Goal: Information Seeking & Learning: Find specific page/section

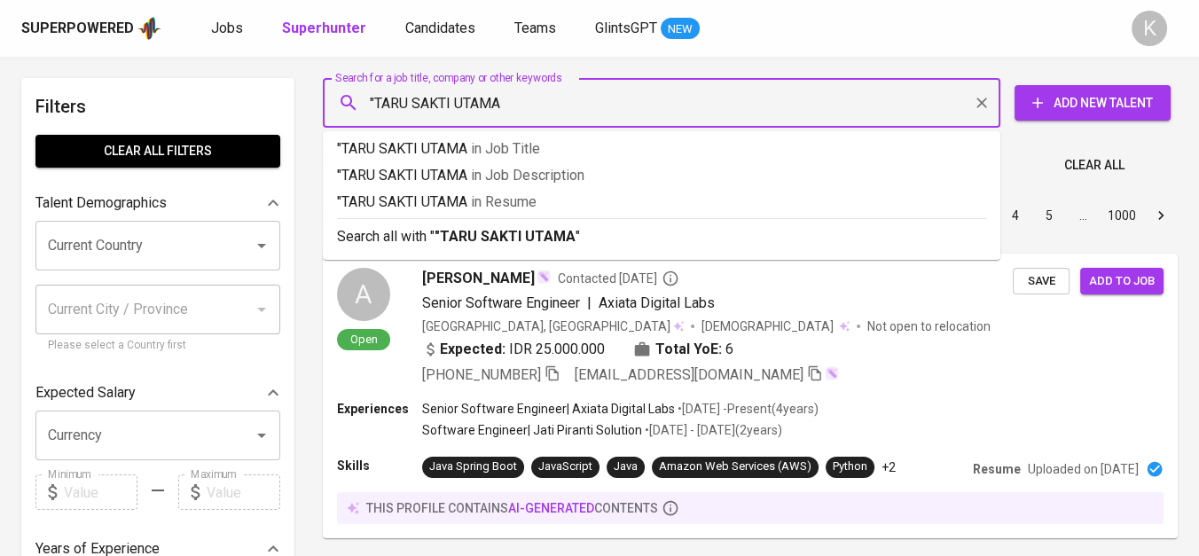
type input ""TARU SAKTI UTAMA""
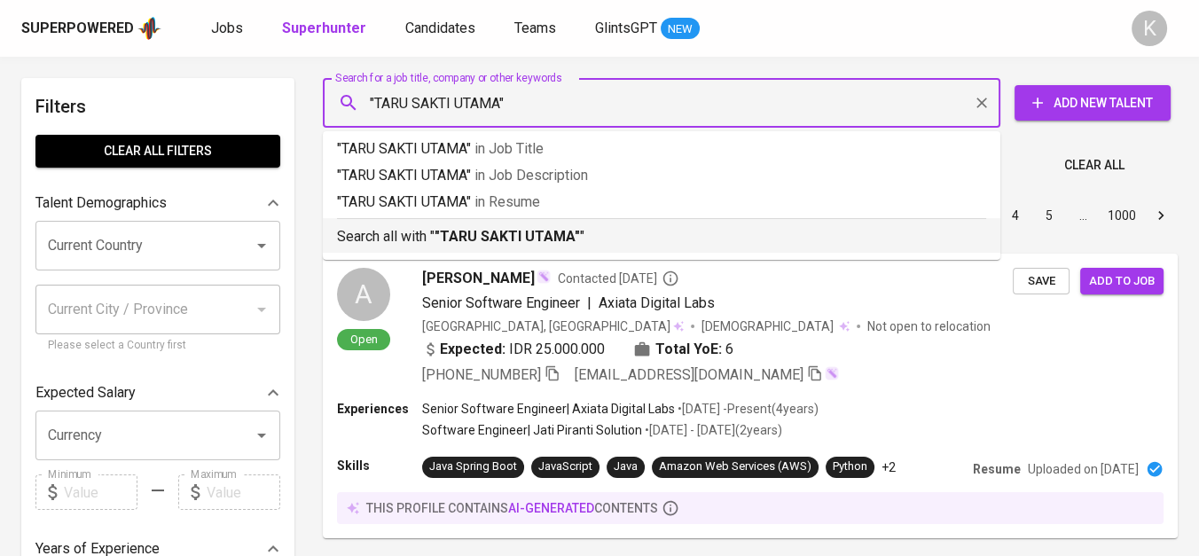
click at [481, 227] on p "Search all with " "TARU SAKTI UTAMA" "" at bounding box center [661, 236] width 649 height 21
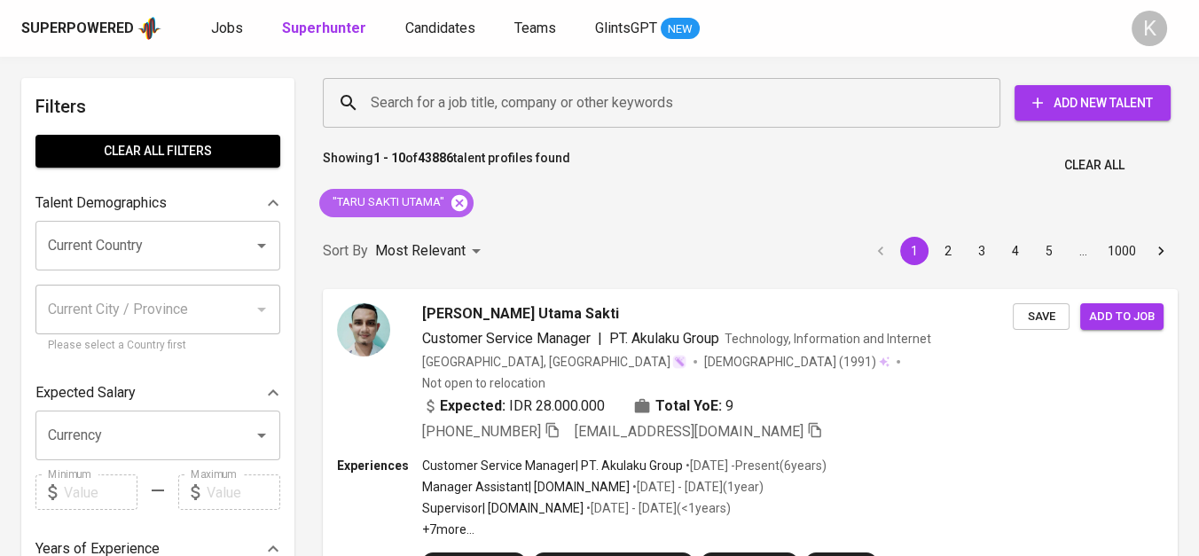
click at [454, 199] on icon at bounding box center [460, 202] width 16 height 16
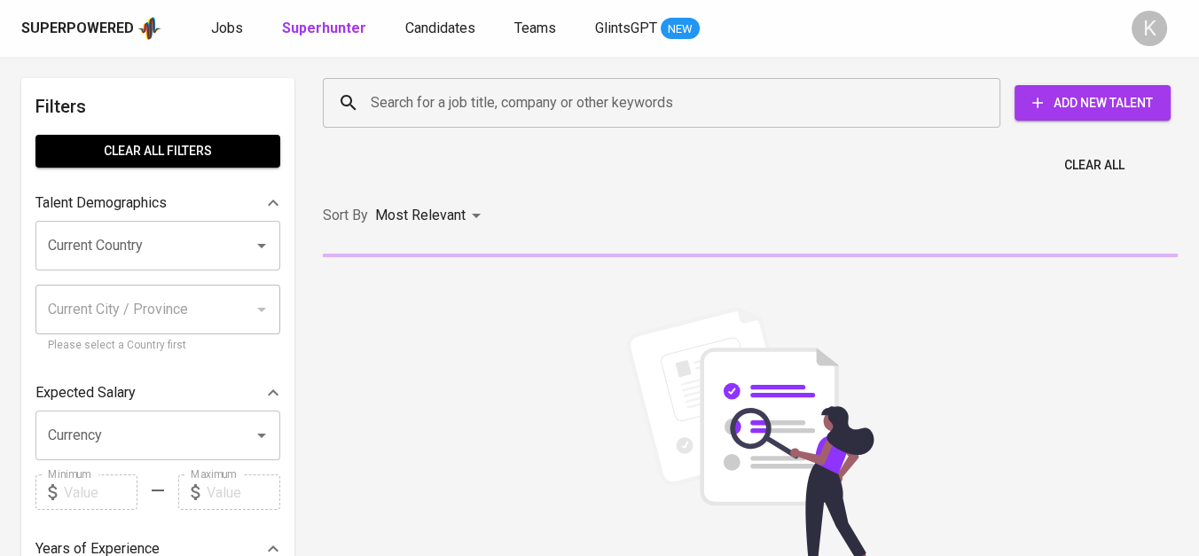
click at [446, 115] on input "Search for a job title, company or other keywords" at bounding box center [666, 103] width 600 height 34
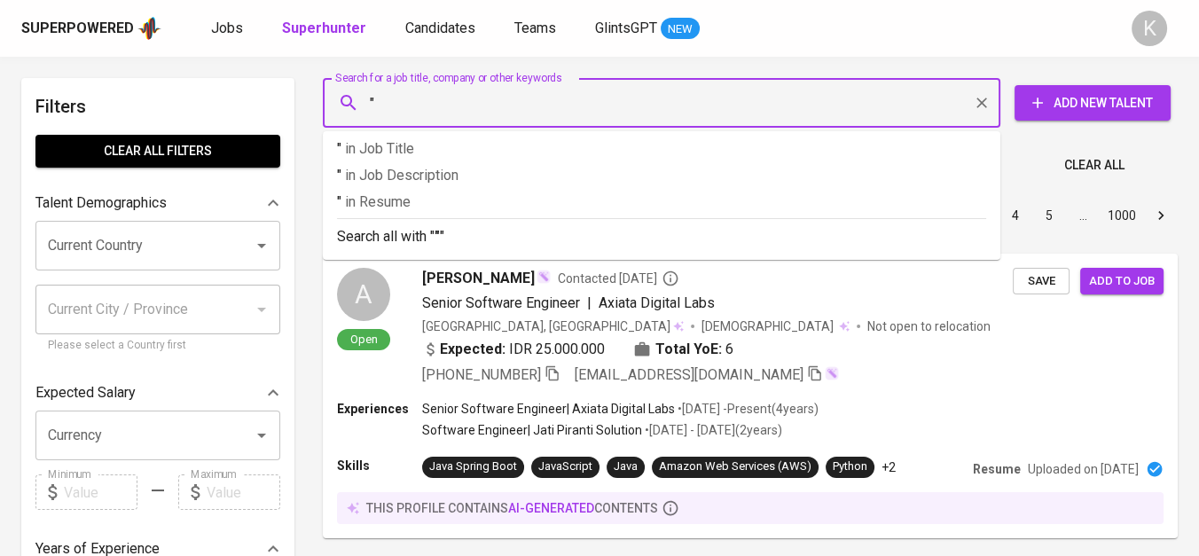
paste input "Adhya Land Development"
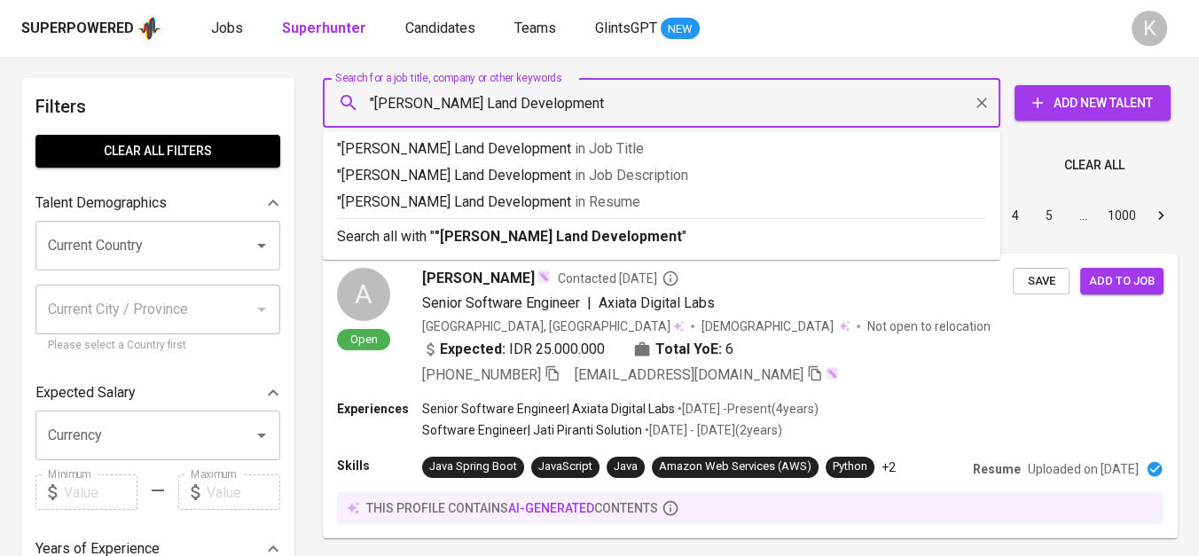
type input ""Adhya Land Development""
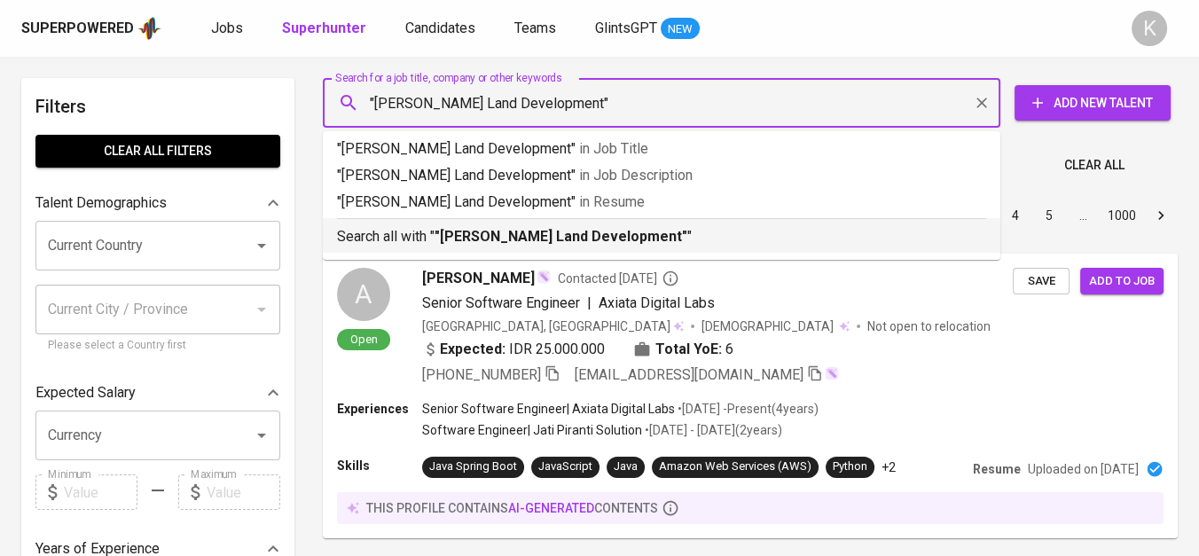
click at [608, 248] on li "Search all with " "Adhya Land Development" "" at bounding box center [662, 235] width 678 height 35
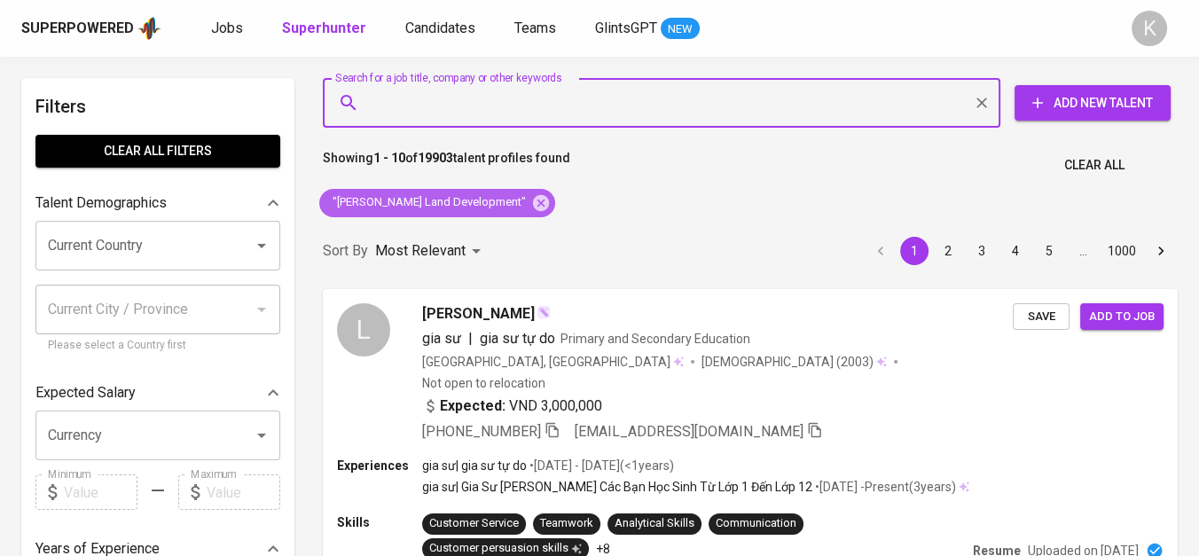
drag, startPoint x: 482, startPoint y: 197, endPoint x: 489, endPoint y: 12, distance: 184.6
click at [533, 197] on icon at bounding box center [541, 202] width 16 height 16
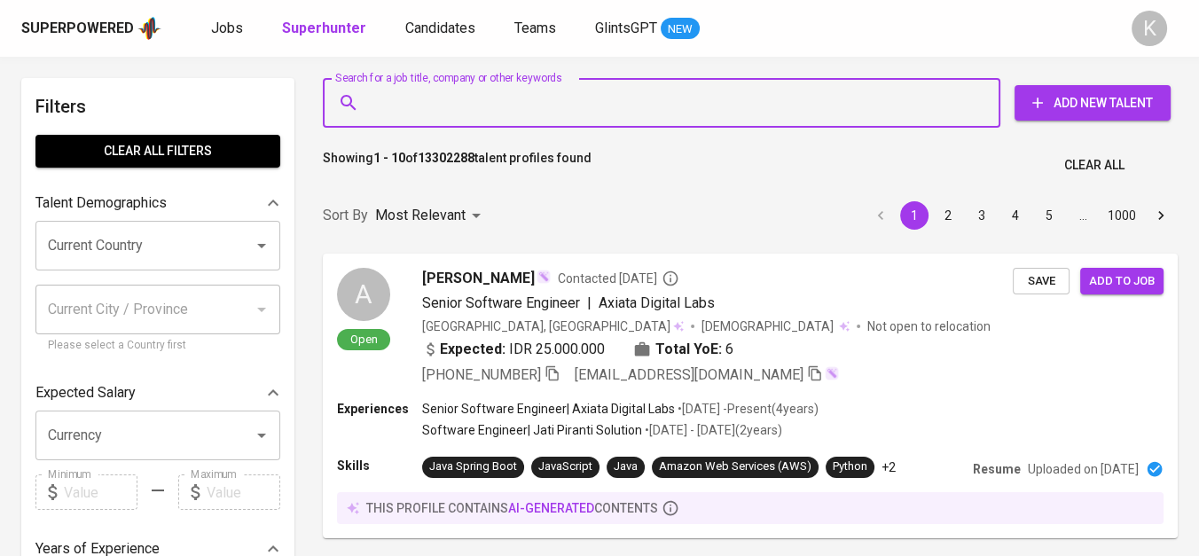
click at [425, 103] on input "Search for a job title, company or other keywords" at bounding box center [666, 103] width 600 height 34
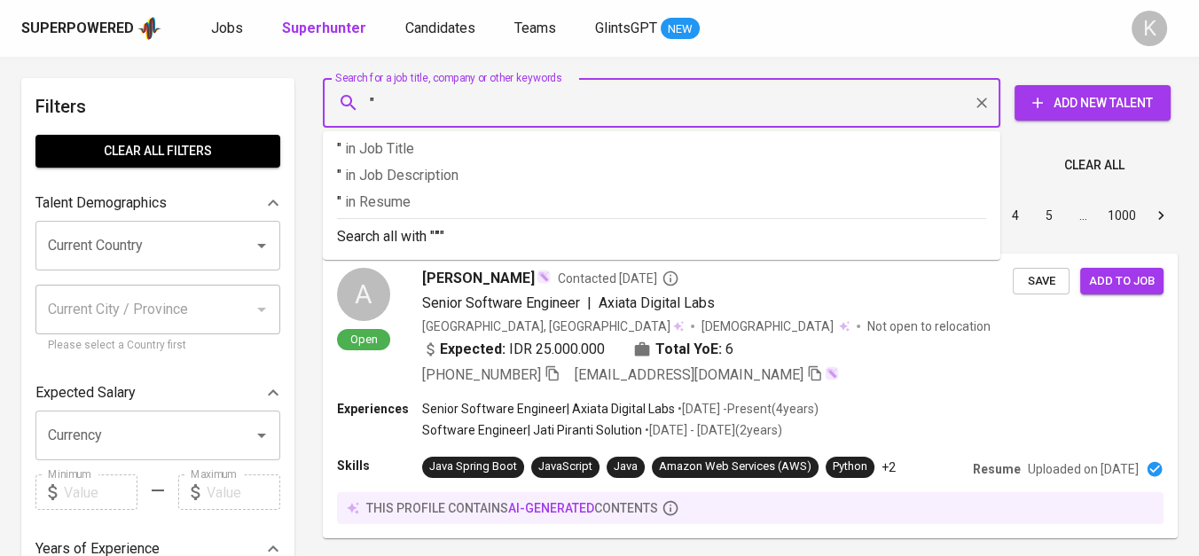
paste input "Aura Global Textile Indonesia"
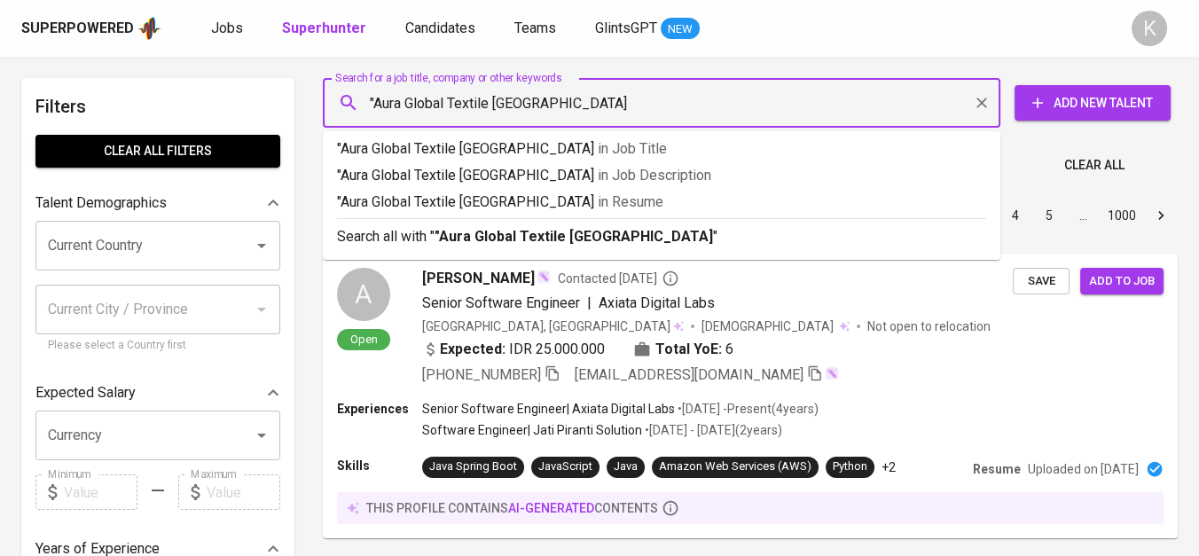
type input ""Aura Global Textile Indonesia""
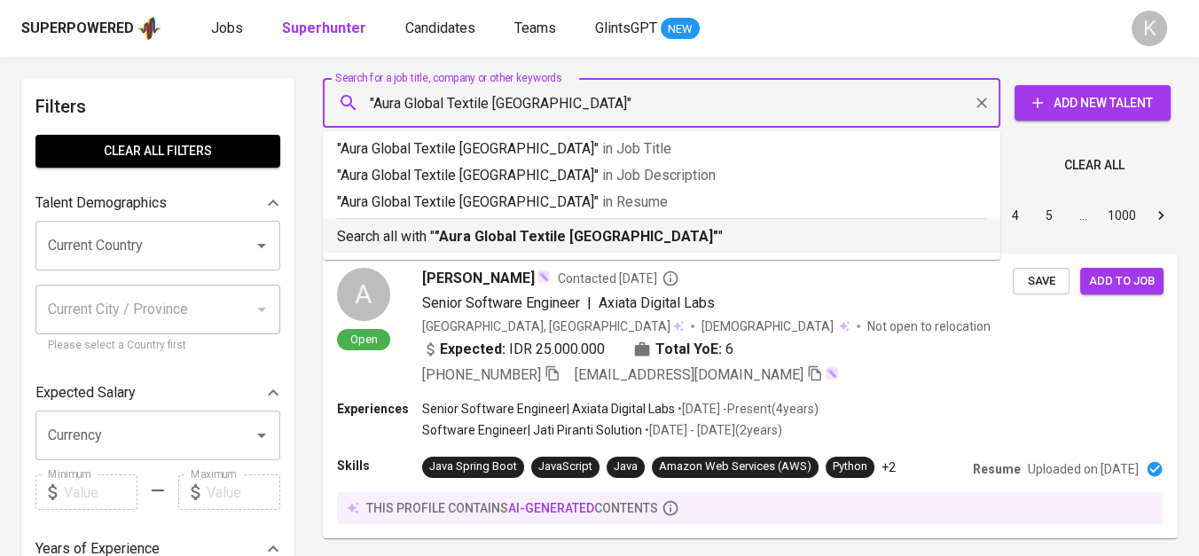
click at [467, 247] on p "Search all with " "Aura Global Textile Indonesia" "" at bounding box center [661, 236] width 649 height 21
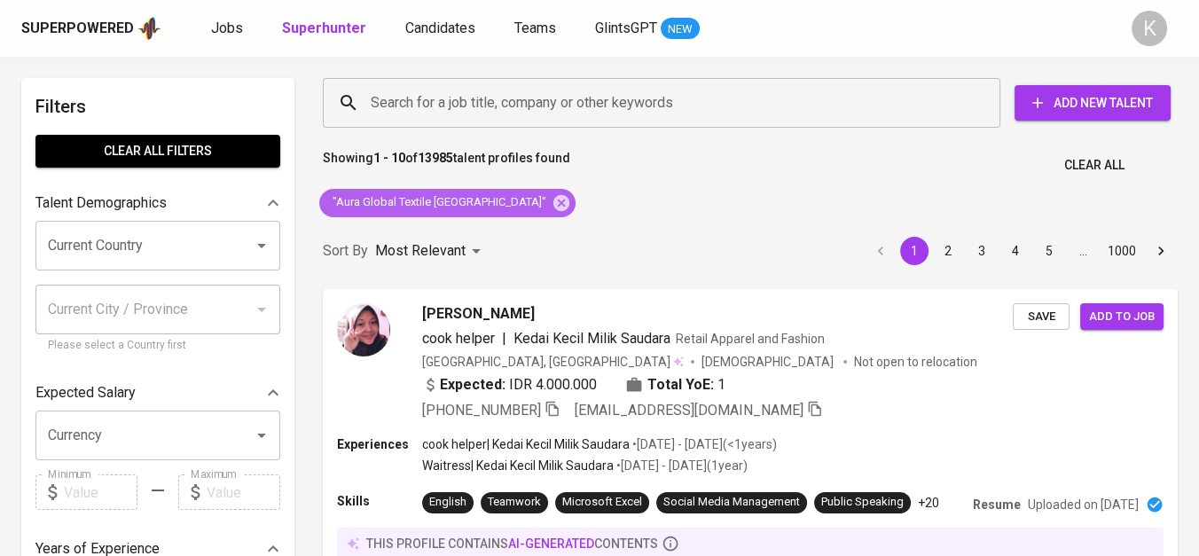
drag, startPoint x: 497, startPoint y: 202, endPoint x: 251, endPoint y: 8, distance: 313.2
click at [554, 202] on icon at bounding box center [562, 202] width 16 height 16
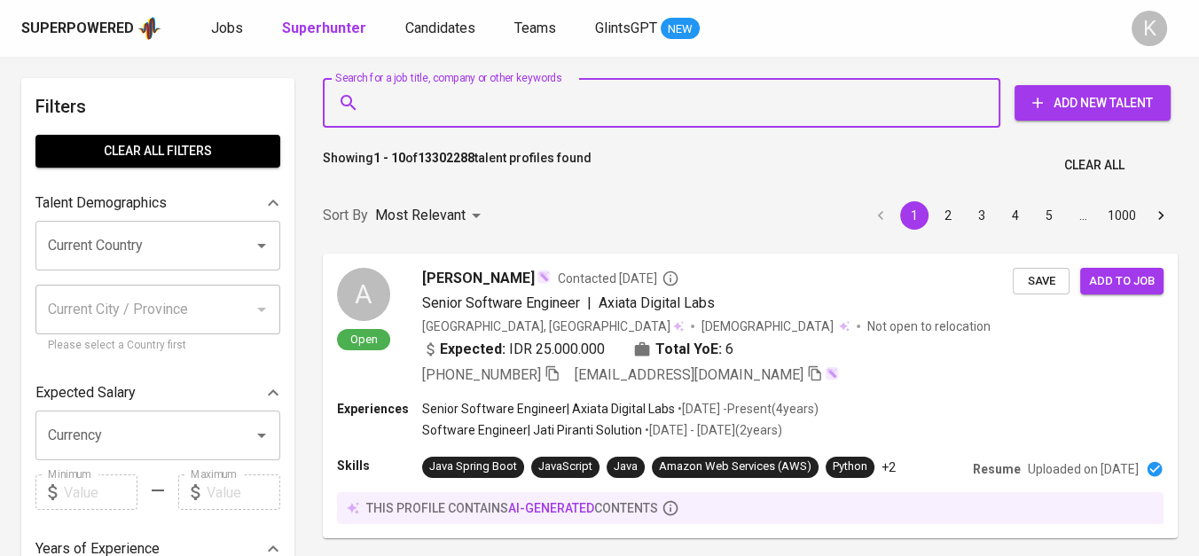
click at [499, 106] on input "Search for a job title, company or other keywords" at bounding box center [666, 103] width 600 height 34
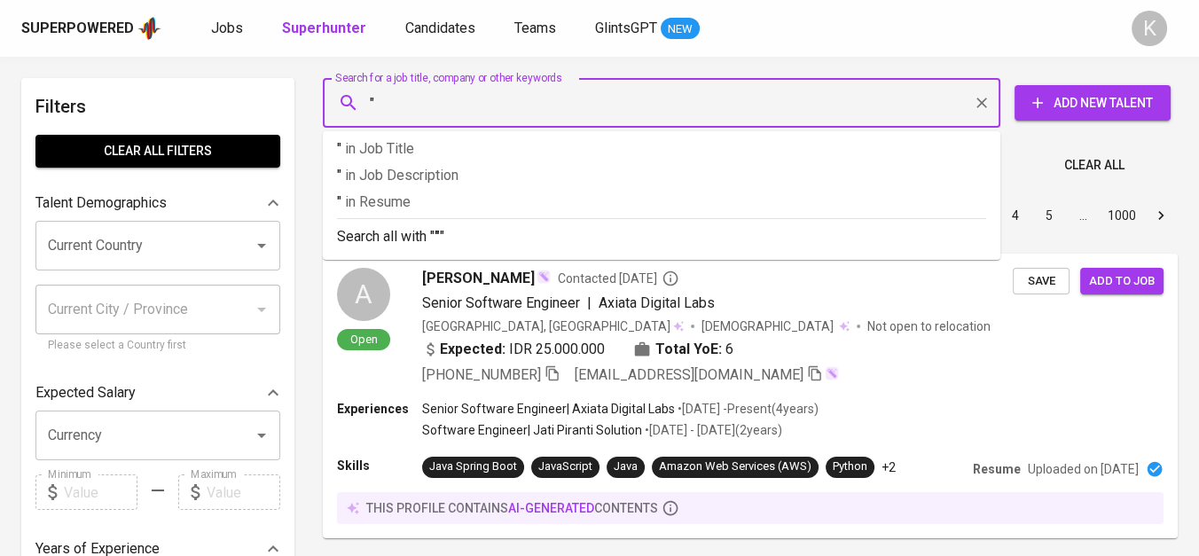
paste input "PT. Sphere Projects Indonesia"
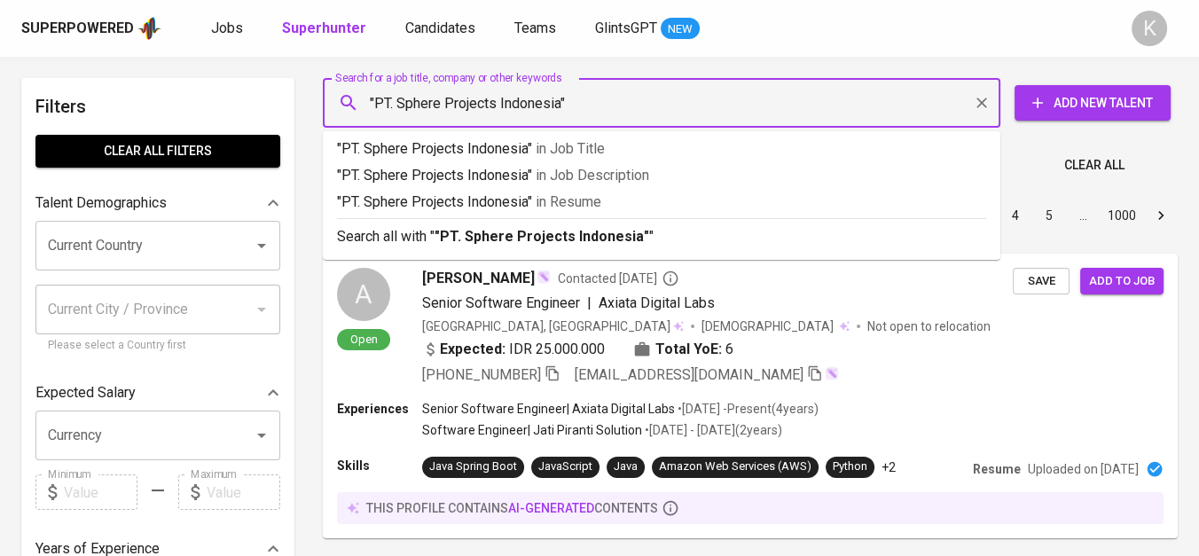
click at [398, 102] on input ""PT. Sphere Projects Indonesia"" at bounding box center [666, 103] width 600 height 34
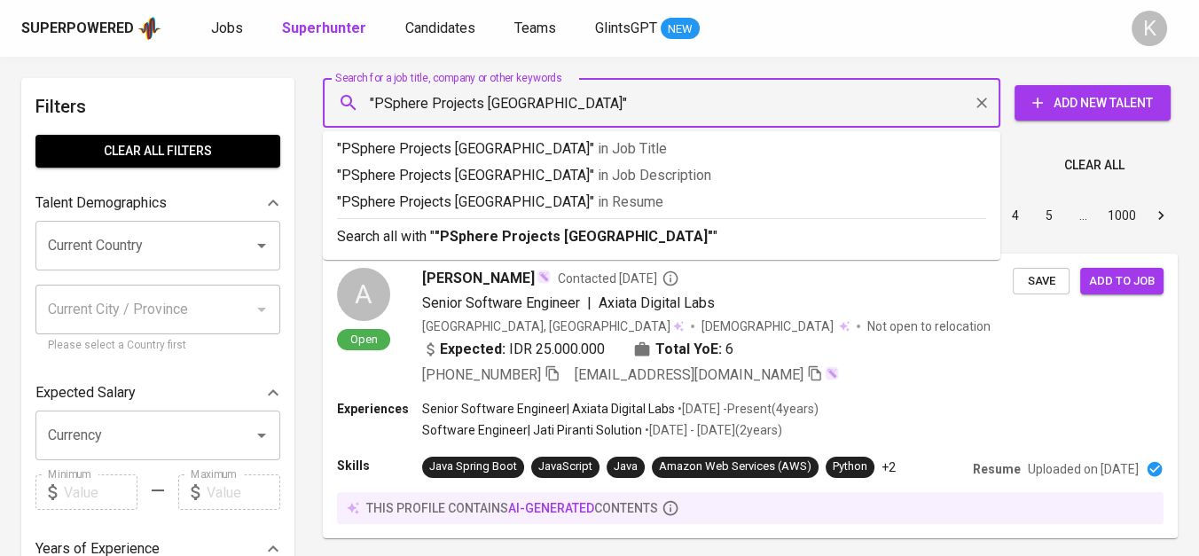
type input ""Sphere Projects Indonesia""
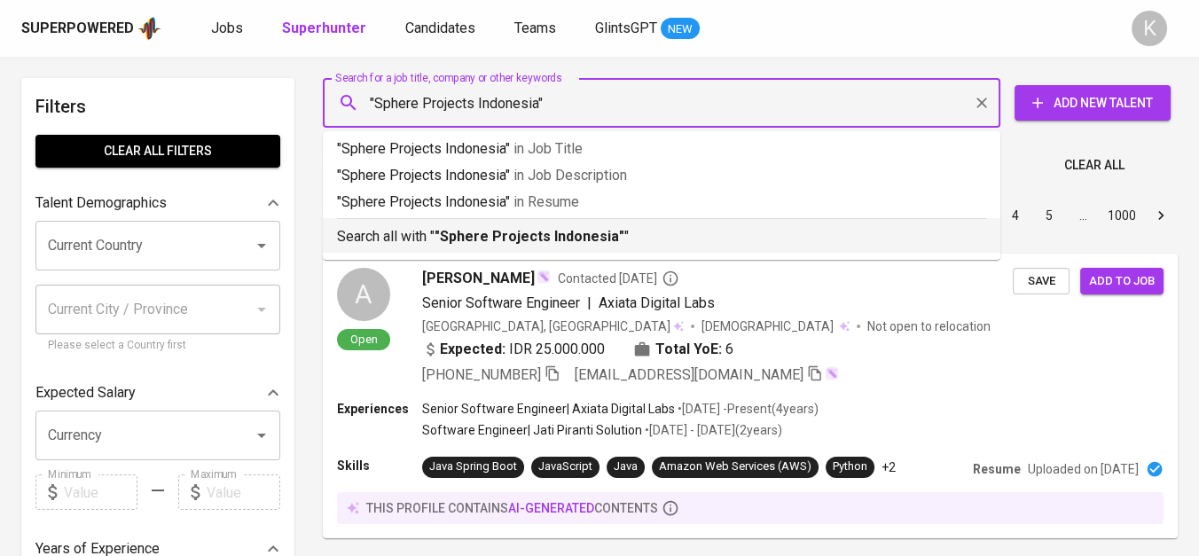
click at [504, 243] on b ""Sphere Projects Indonesia"" at bounding box center [530, 236] width 190 height 17
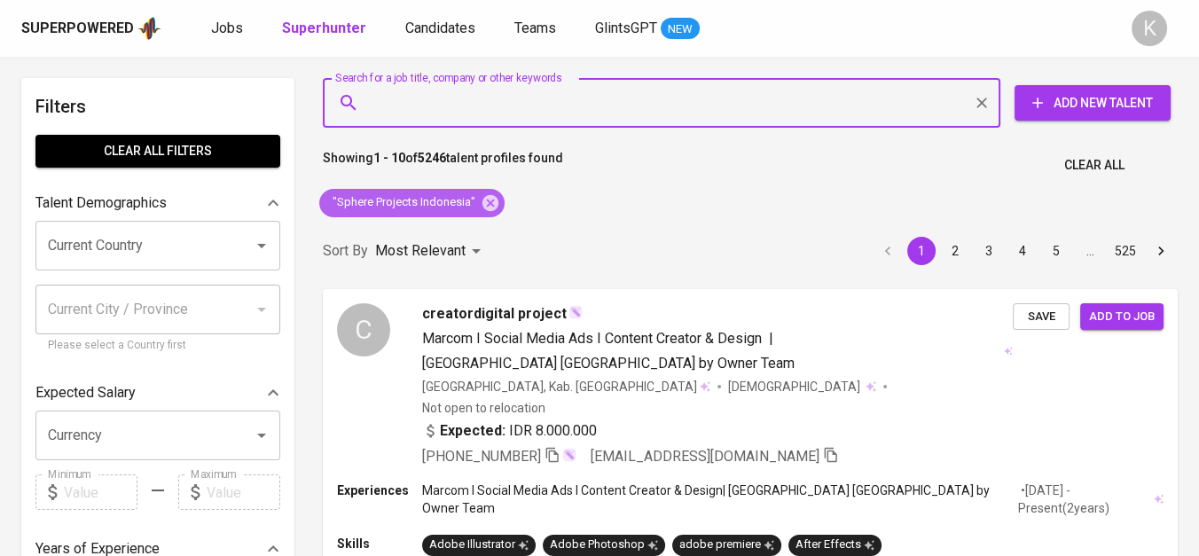
drag, startPoint x: 479, startPoint y: 204, endPoint x: 357, endPoint y: 6, distance: 232.6
click at [481, 204] on icon at bounding box center [491, 203] width 20 height 20
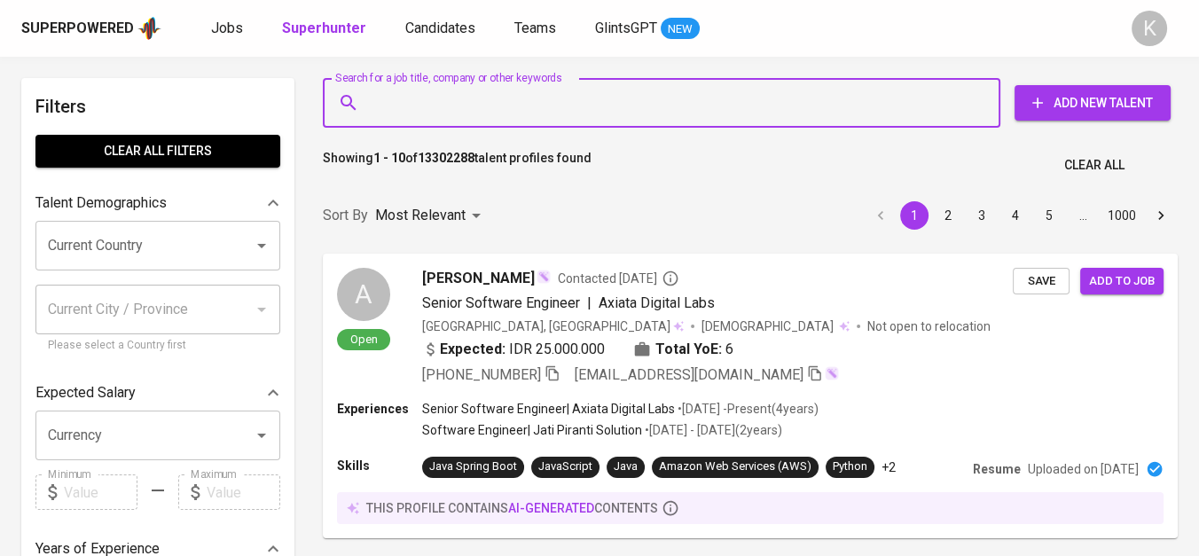
drag, startPoint x: 483, startPoint y: 97, endPoint x: 408, endPoint y: 100, distance: 74.6
click at [408, 100] on input "Search for a job title, company or other keywords" at bounding box center [666, 103] width 600 height 34
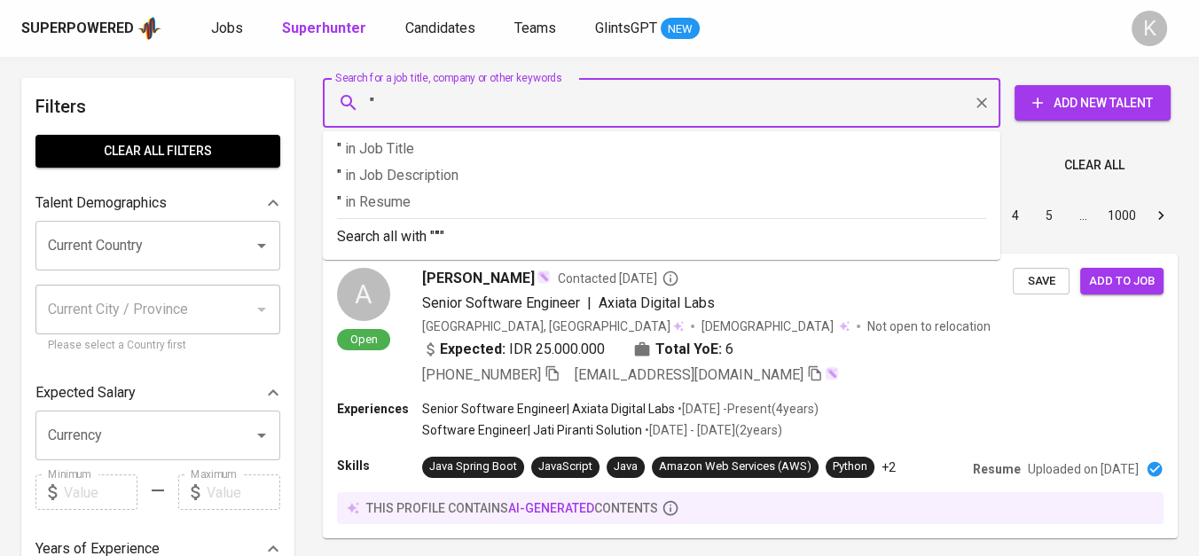
paste input "AGRO CEMERLANG PLASINDO"
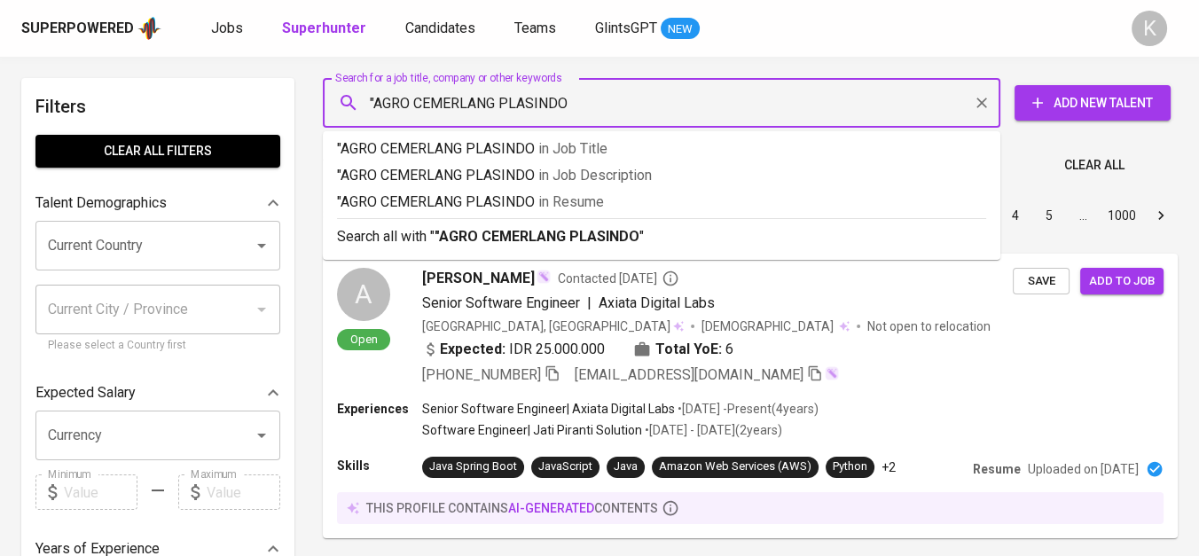
type input ""AGRO CEMERLANG PLASINDO""
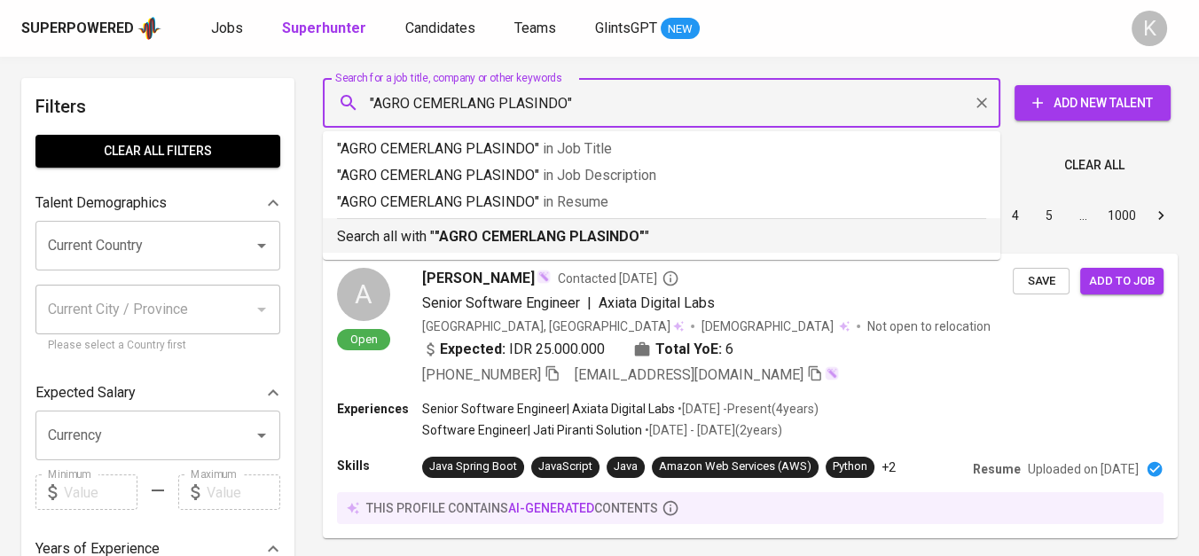
click at [479, 240] on b ""AGRO CEMERLANG PLASINDO"" at bounding box center [540, 236] width 210 height 17
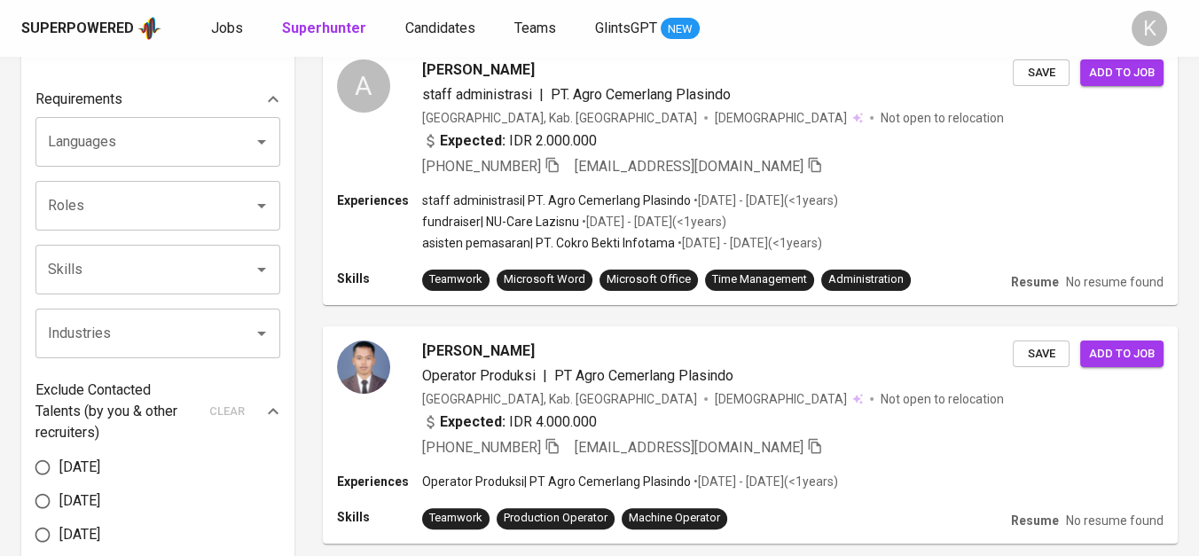
scroll to position [78, 0]
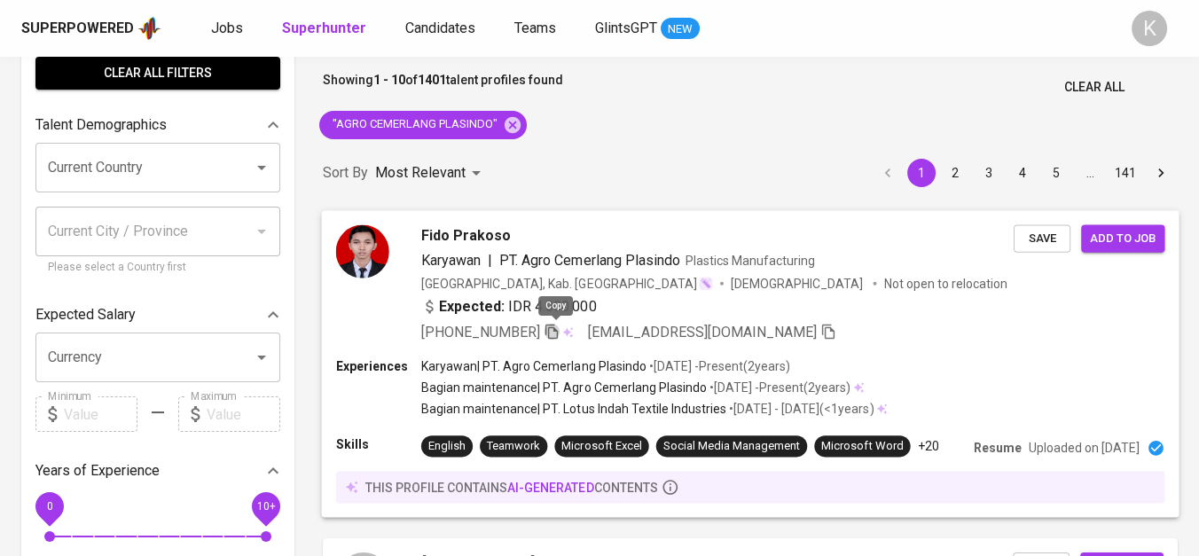
click at [554, 326] on icon "button" at bounding box center [552, 331] width 12 height 15
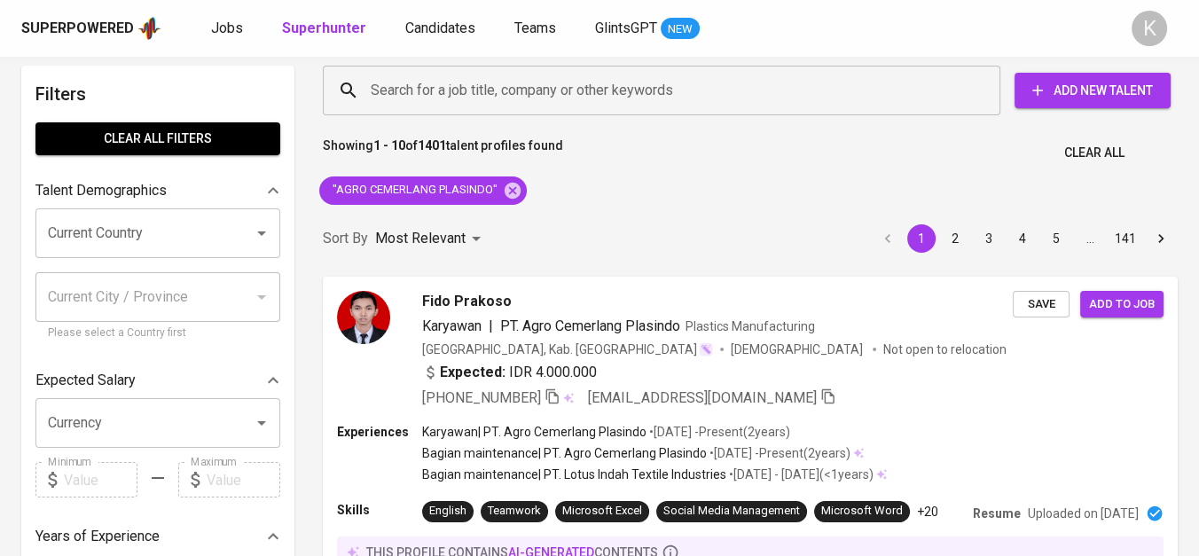
scroll to position [0, 0]
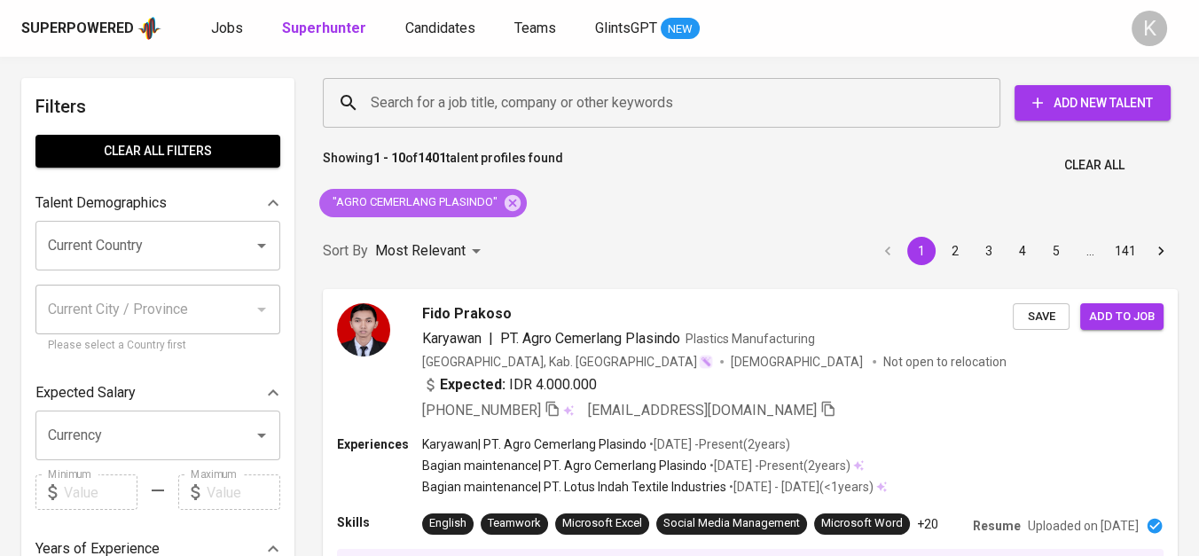
drag, startPoint x: 514, startPoint y: 200, endPoint x: 522, endPoint y: 189, distance: 12.8
click at [514, 200] on icon at bounding box center [513, 203] width 20 height 20
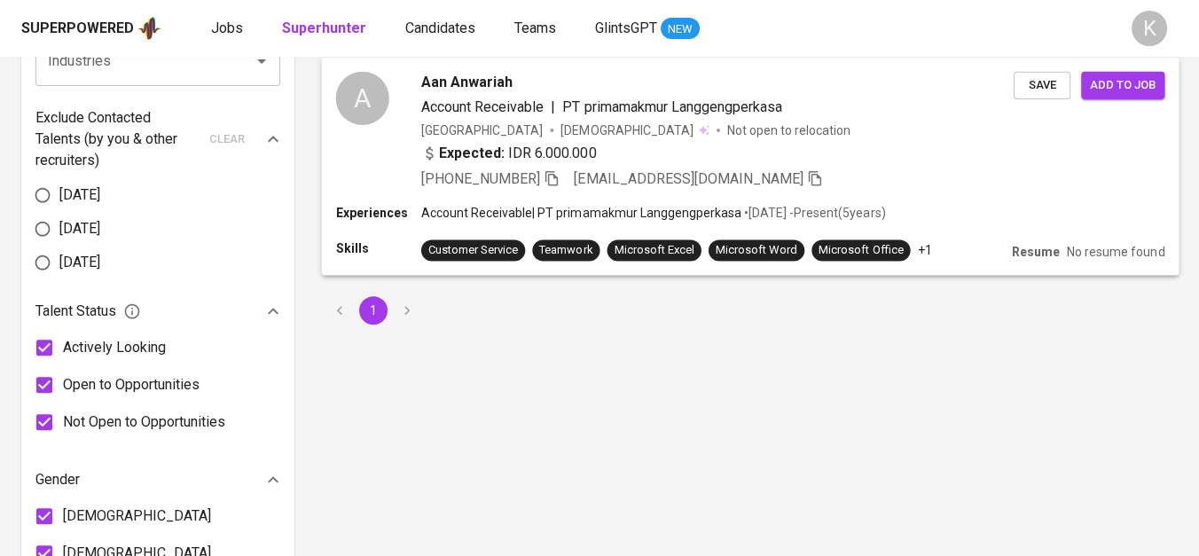
scroll to position [689, 0]
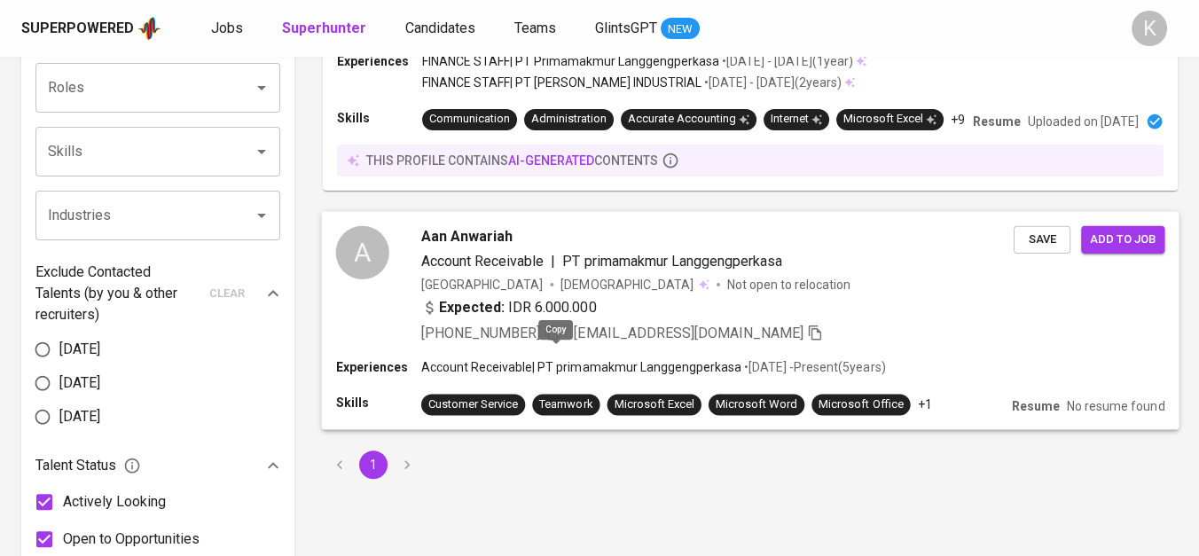
click at [552, 342] on span at bounding box center [552, 333] width 16 height 17
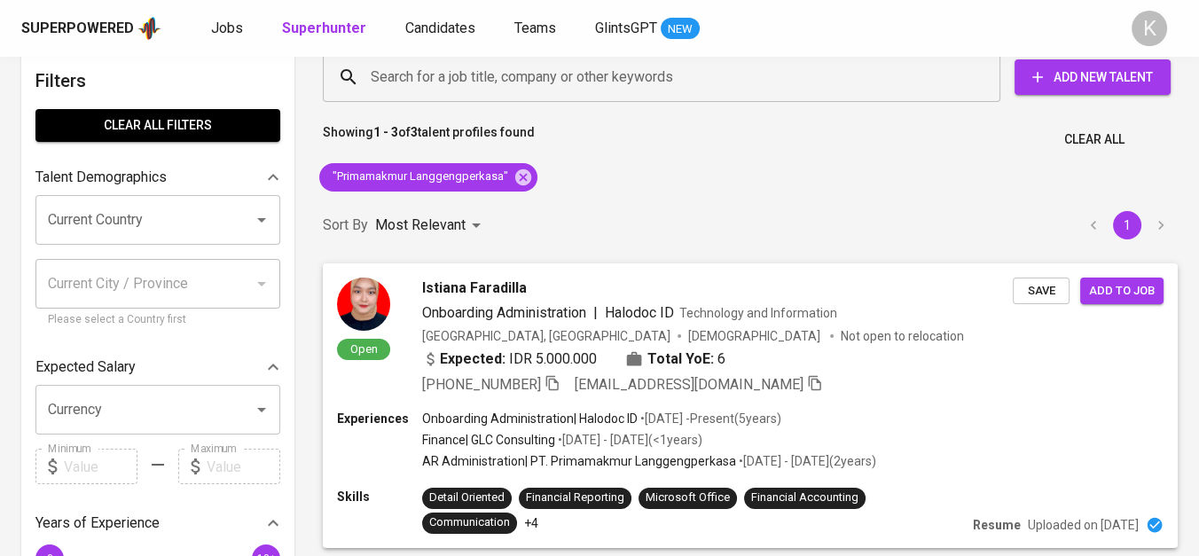
scroll to position [0, 0]
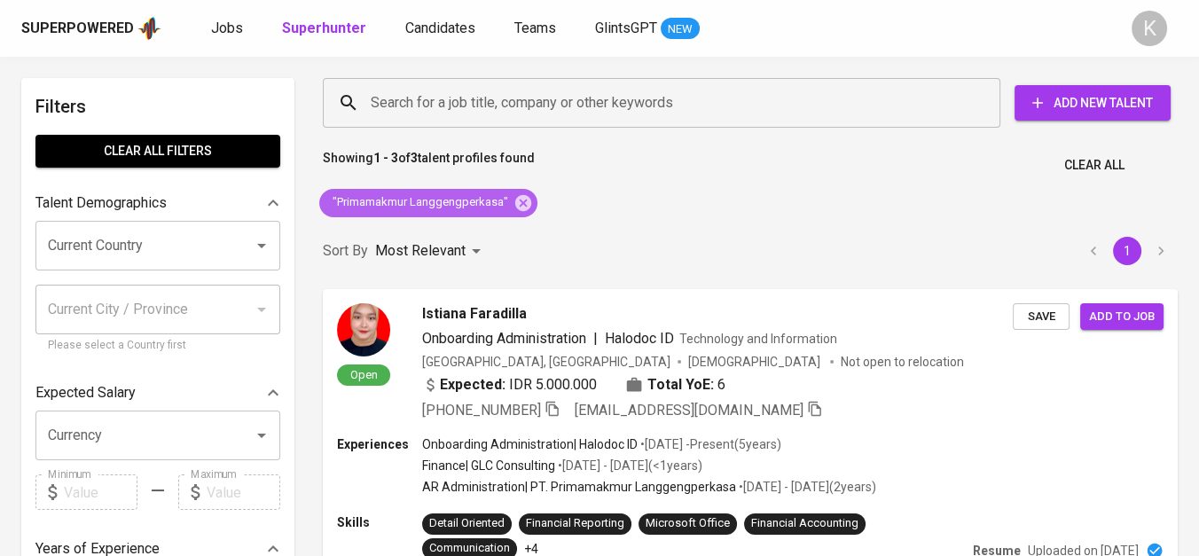
drag, startPoint x: 525, startPoint y: 195, endPoint x: 633, endPoint y: 1, distance: 222.4
click at [525, 196] on icon at bounding box center [523, 202] width 16 height 16
